Goal: Find contact information: Find contact information

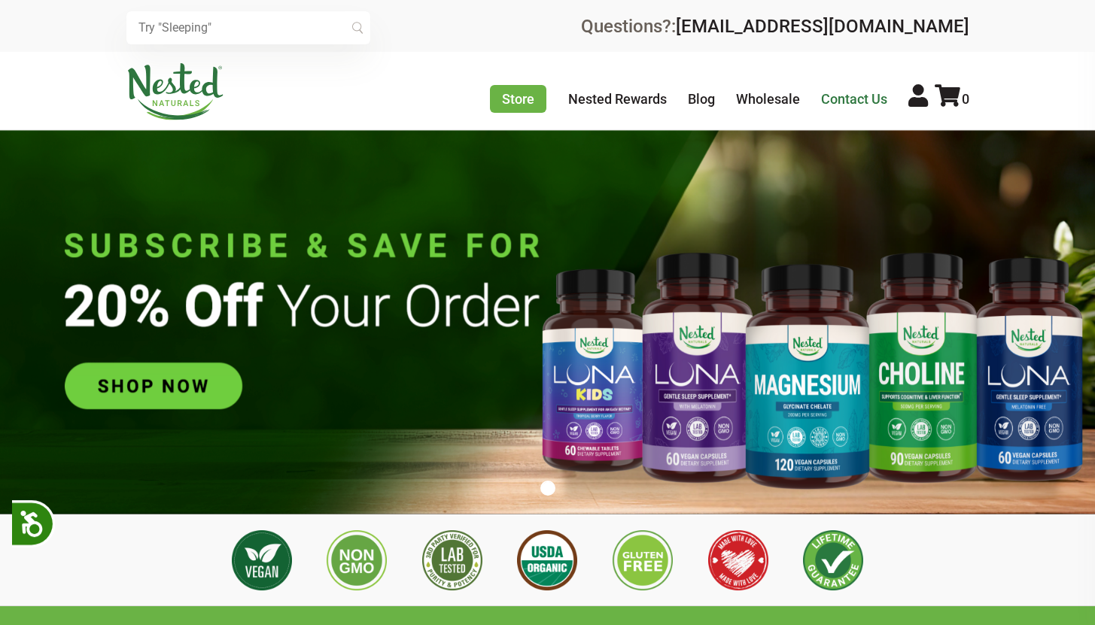
click at [847, 93] on link "Contact Us" at bounding box center [854, 99] width 66 height 16
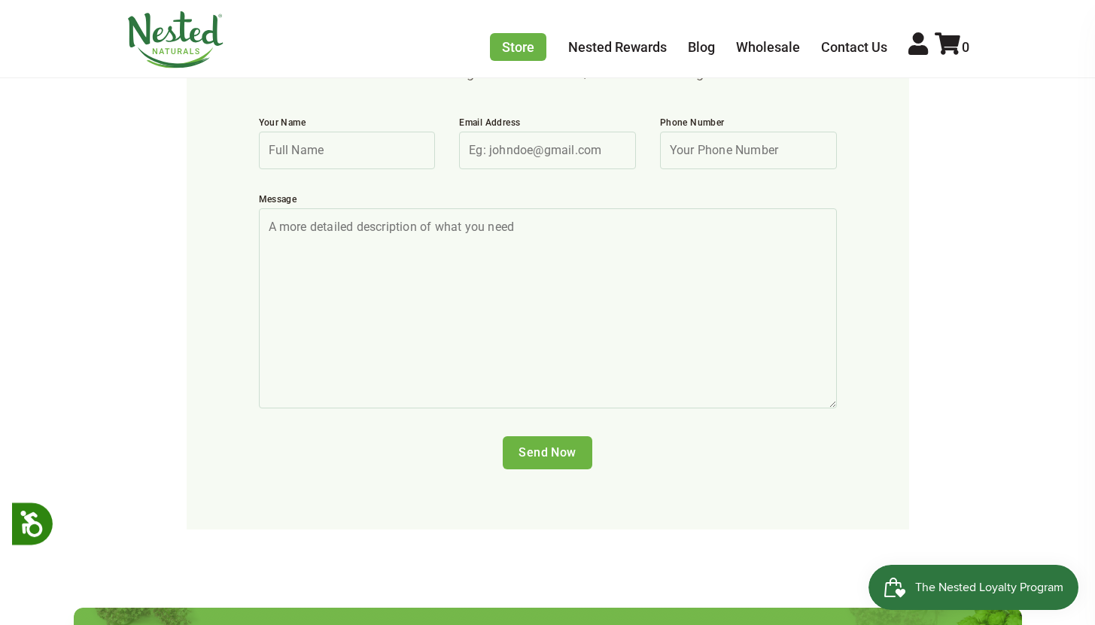
scroll to position [1025, 0]
